Goal: Use online tool/utility: Use online tool/utility

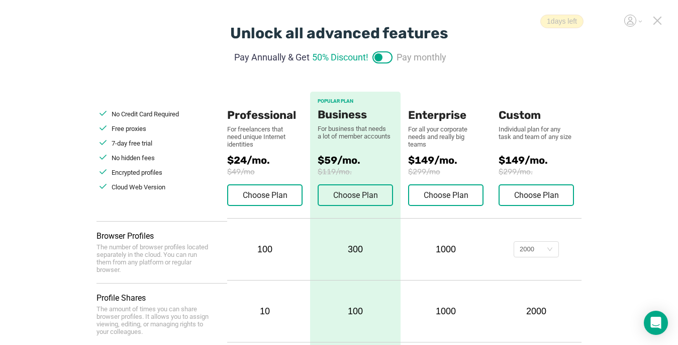
click at [506, 23] on icon at bounding box center [657, 20] width 7 height 7
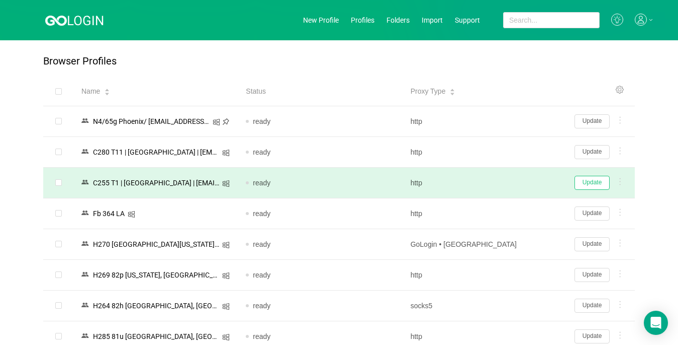
click at [506, 183] on button "Update" at bounding box center [592, 183] width 35 height 14
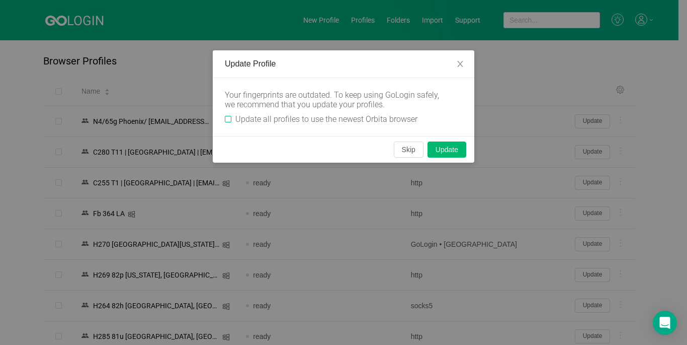
drag, startPoint x: 229, startPoint y: 120, endPoint x: 248, endPoint y: 123, distance: 19.8
click at [229, 119] on input "Update all profiles to use the newest Orbita browser" at bounding box center [228, 119] width 7 height 7
checkbox input "true"
click at [406, 153] on button "Skip" at bounding box center [409, 149] width 30 height 16
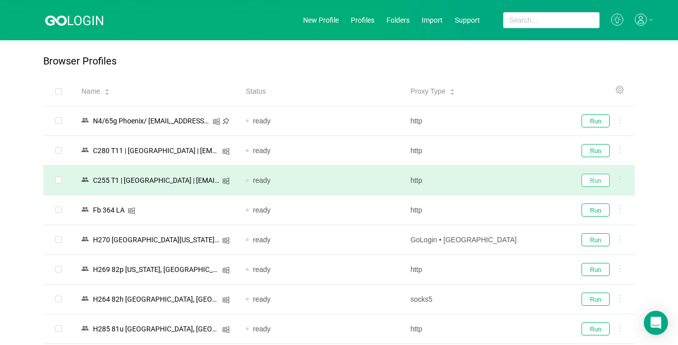
click at [506, 183] on button "Run" at bounding box center [596, 180] width 28 height 13
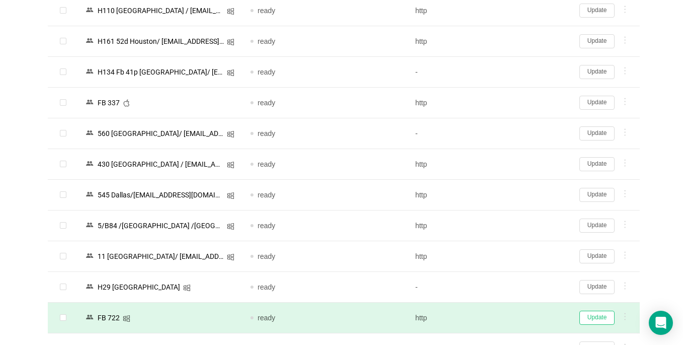
scroll to position [1143, 0]
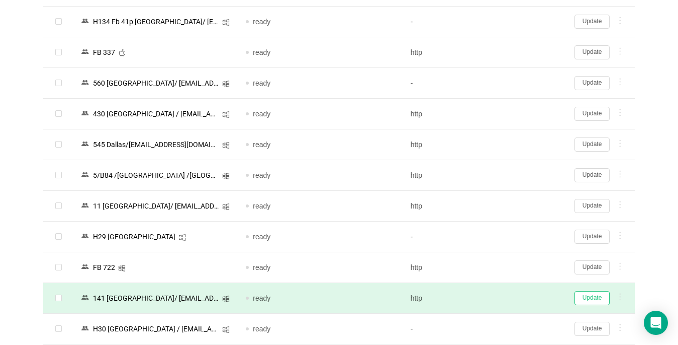
click at [506, 300] on button "Update" at bounding box center [592, 298] width 35 height 14
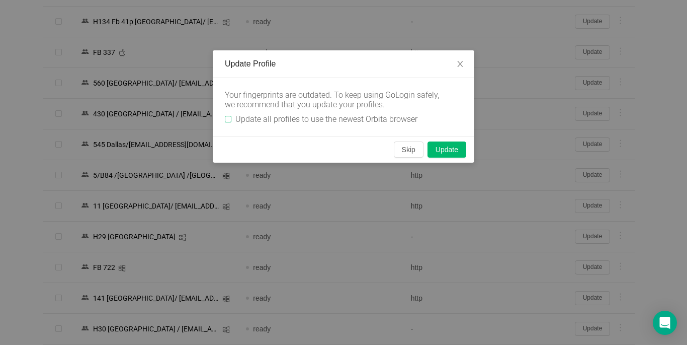
click at [227, 118] on input "Update all profiles to use the newest Orbita browser" at bounding box center [228, 119] width 7 height 7
checkbox input "true"
click at [399, 146] on button "Skip" at bounding box center [409, 149] width 30 height 16
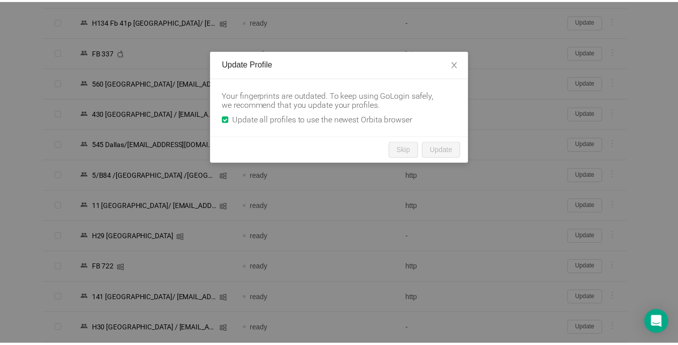
scroll to position [1139, 0]
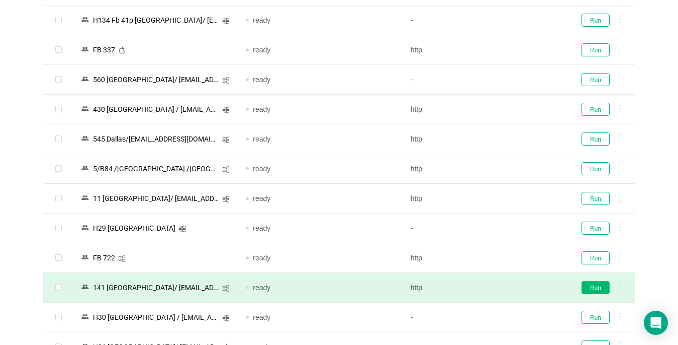
click at [506, 288] on button "Run" at bounding box center [596, 287] width 28 height 13
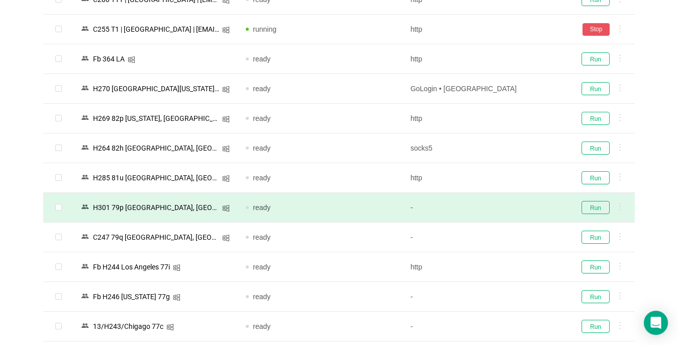
scroll to position [251, 0]
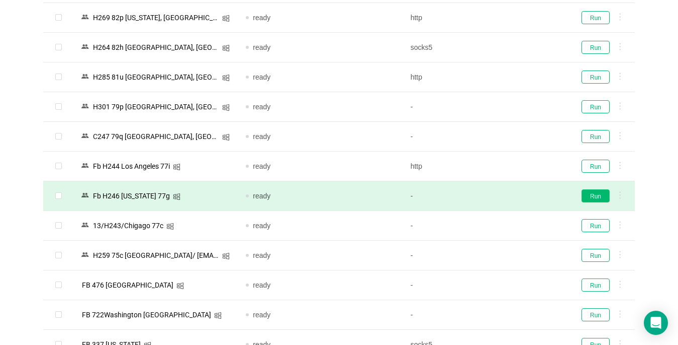
click at [506, 200] on button "Run" at bounding box center [596, 195] width 28 height 13
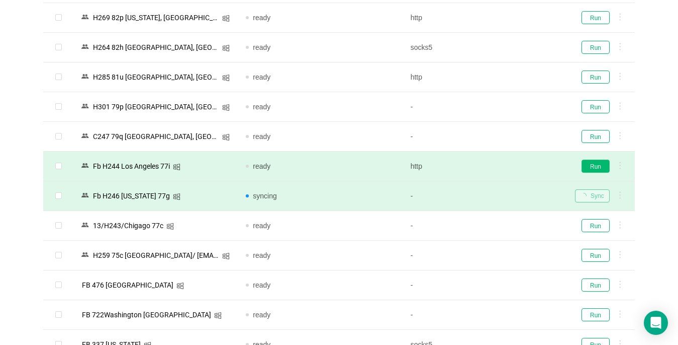
click at [506, 168] on button "Run" at bounding box center [596, 165] width 28 height 13
